Goal: Use online tool/utility: Utilize a website feature to perform a specific function

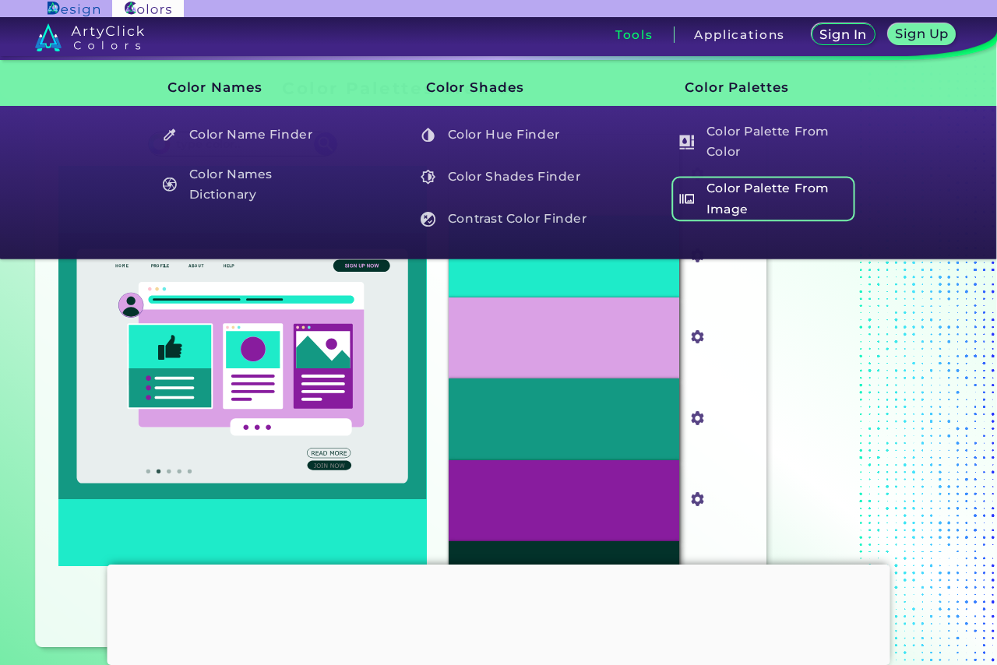
click at [757, 195] on h5 "Color Palette From Image" at bounding box center [763, 199] width 183 height 44
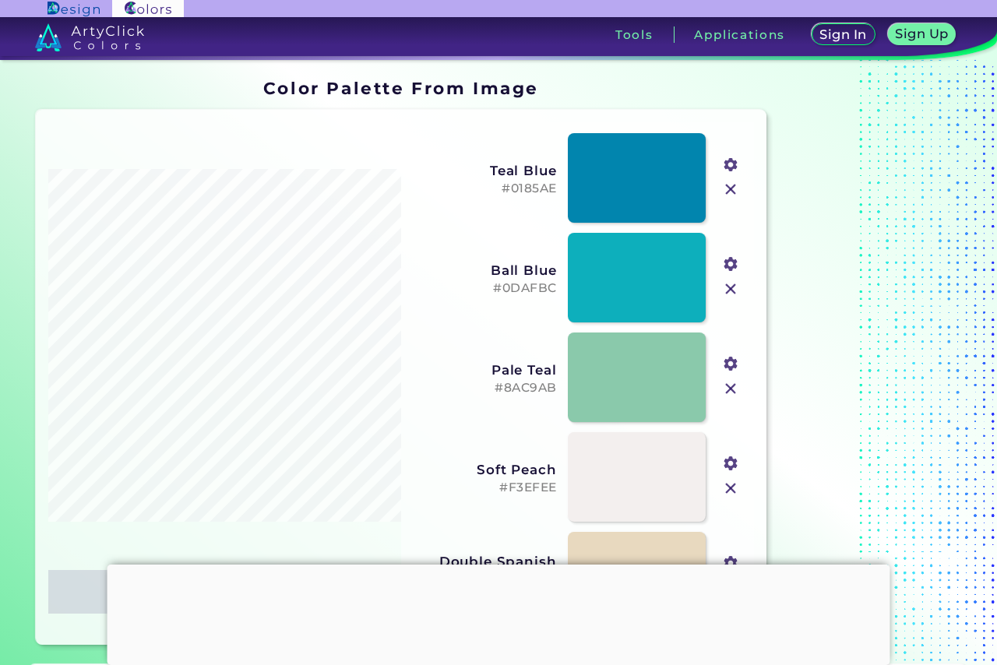
type input "#311913"
type input "#a45d27"
type input "#d58845"
type input "#ecab6b"
type input "#f2cca7"
